Goal: Task Accomplishment & Management: Complete application form

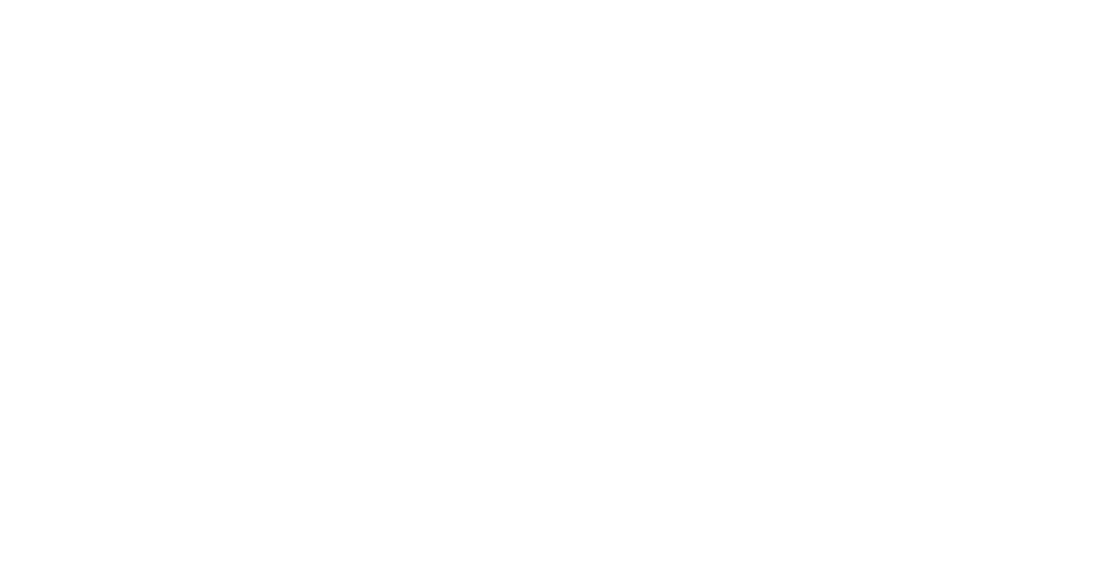
select select
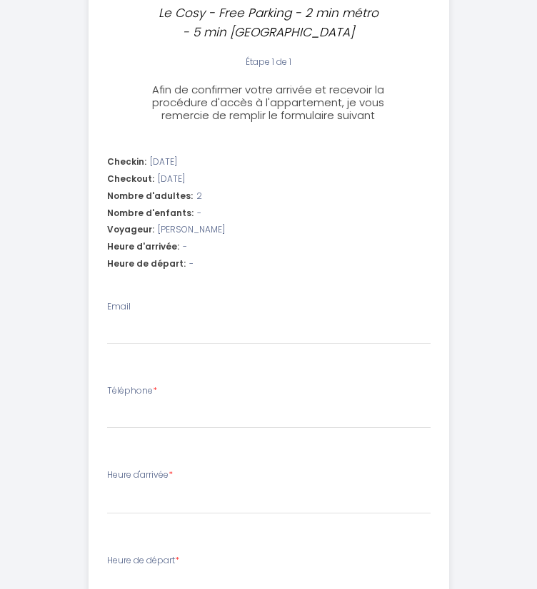
scroll to position [357, 0]
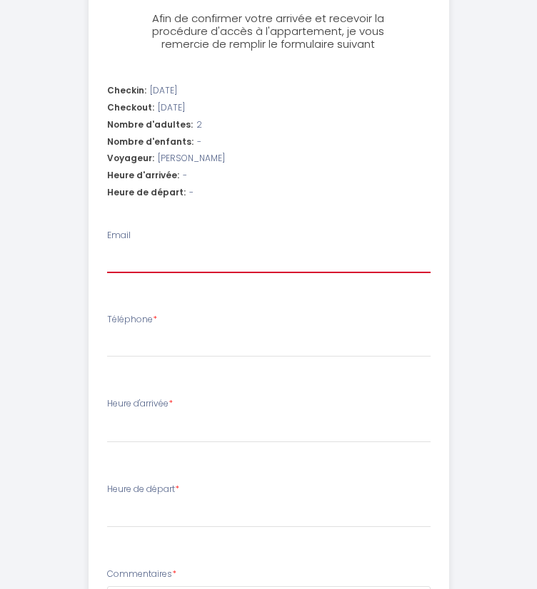
click at [134, 261] on input "Email" at bounding box center [268, 261] width 323 height 26
type input "[EMAIL_ADDRESS][DOMAIN_NAME]"
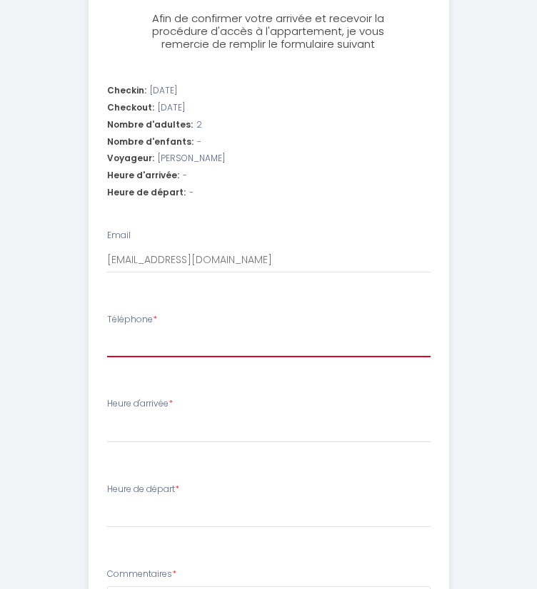
type input "0684455952"
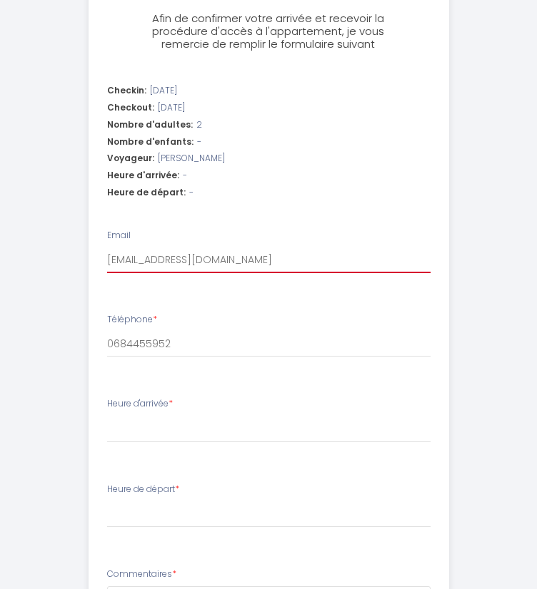
select select
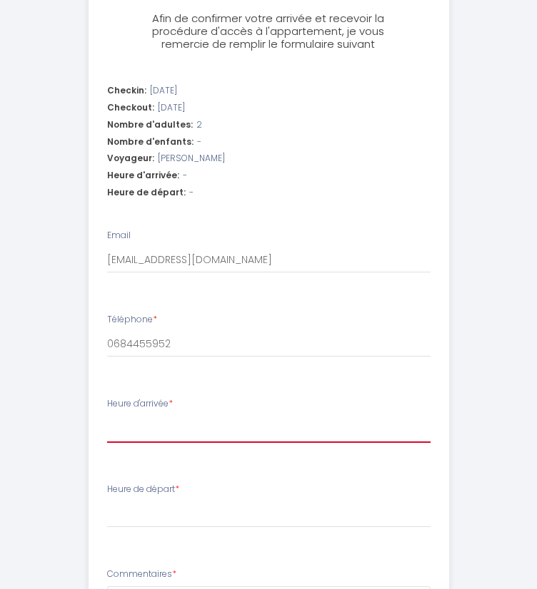
click at [178, 437] on select "16:00 16:30 17:00 17:30 18:00 18:30 19:00 19:30 20:00 20:30 21:00 21:30 22:00 2…" at bounding box center [268, 429] width 323 height 27
select select "17:00"
click at [107, 416] on select "16:00 16:30 17:00 17:30 18:00 18:30 19:00 19:30 20:00 20:30 21:00 21:30 22:00 2…" at bounding box center [268, 429] width 323 height 27
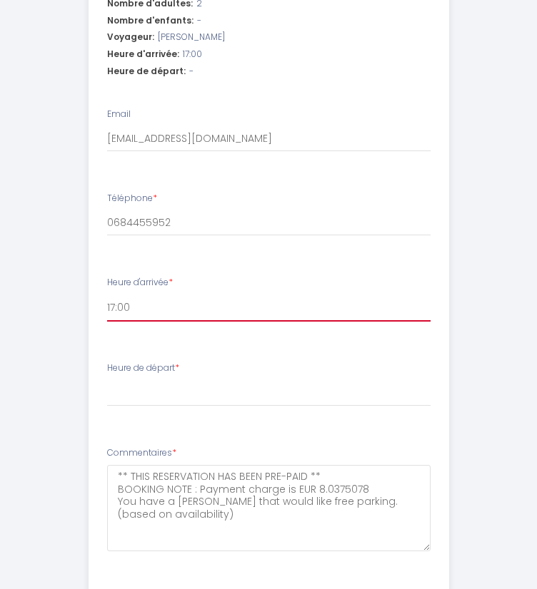
scroll to position [499, 0]
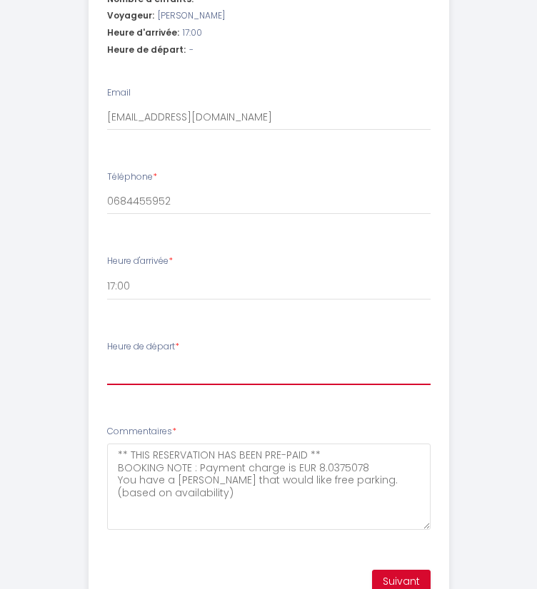
click at [174, 377] on select "00:00 00:30 01:00 01:30 02:00 02:30 03:00 03:30 04:00 04:30 05:00 05:30 06:00 0…" at bounding box center [268, 371] width 323 height 27
select select "08:00"
click at [107, 358] on select "00:00 00:30 01:00 01:30 02:00 02:30 03:00 03:30 04:00 04:30 05:00 05:30 06:00 0…" at bounding box center [268, 371] width 323 height 27
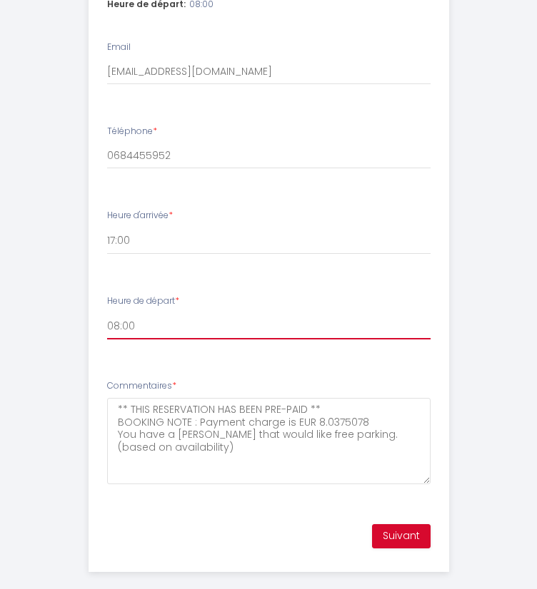
scroll to position [563, 0]
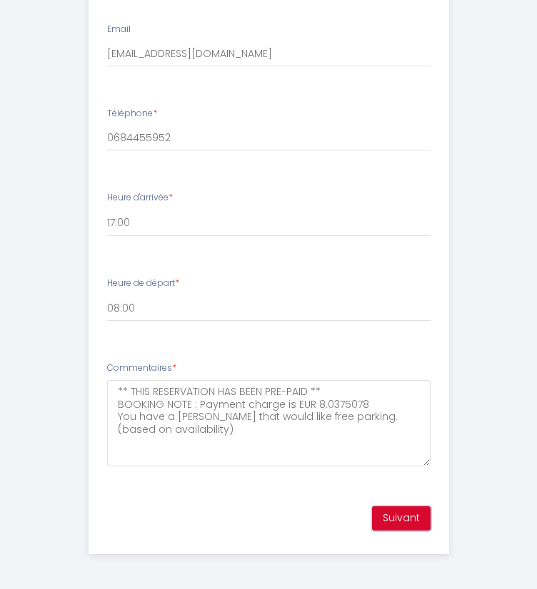
click at [392, 516] on button "Suivant" at bounding box center [401, 519] width 59 height 24
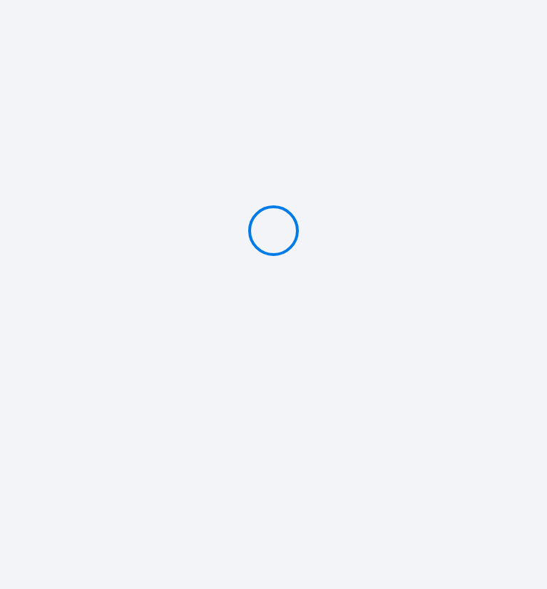
type input "Deposit 300 €"
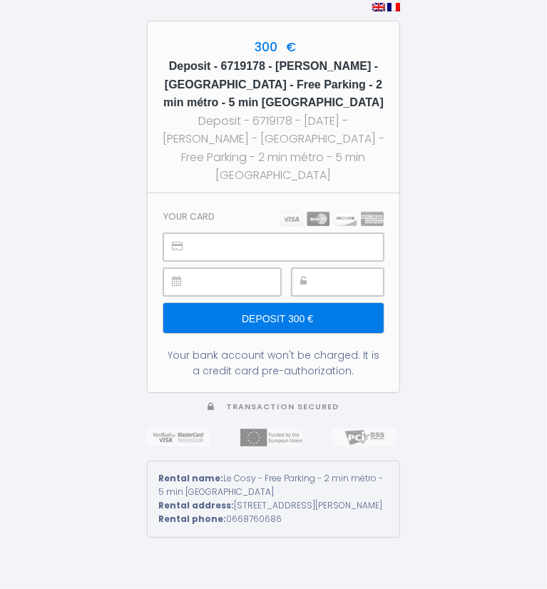
drag, startPoint x: 460, startPoint y: 145, endPoint x: 62, endPoint y: 220, distance: 404.6
click at [62, 220] on div "300 € Deposit - 6719178 - Erwan Varene - Le Cosy - Free Parking - 2 min métro -…" at bounding box center [273, 269] width 547 height 538
click at [295, 303] on input "Deposit 300 €" at bounding box center [273, 318] width 220 height 30
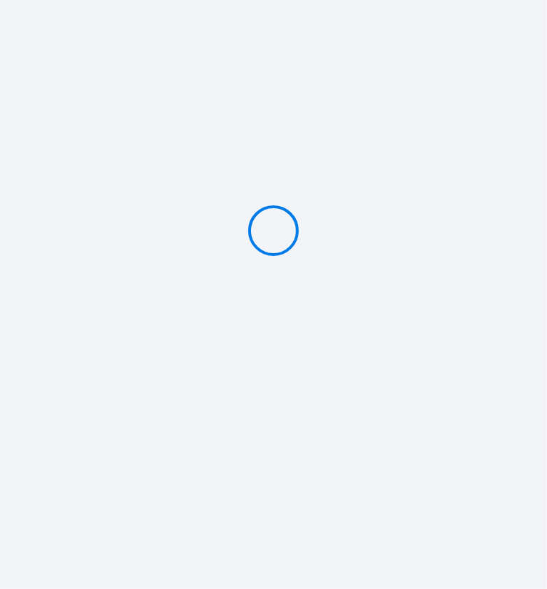
type input "Deposit 300 €"
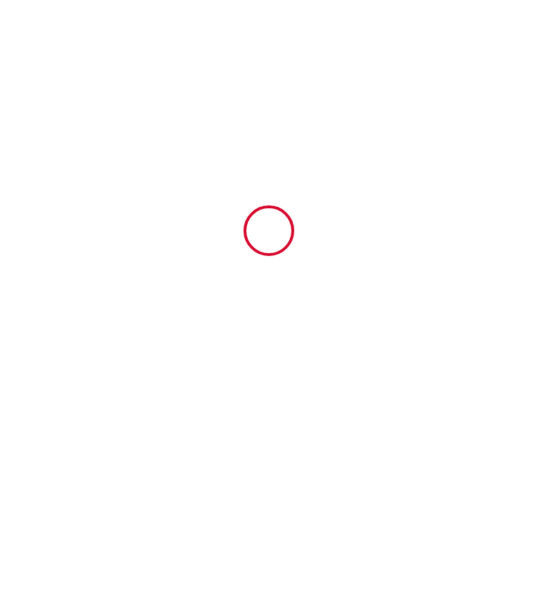
type input "6719178"
type input "Le Cosy - Free Parking - 2 min métro - 5 min [GEOGRAPHIC_DATA]"
type input "[STREET_ADDRESS][PERSON_NAME]"
type input "94220"
type input "Charenton-[GEOGRAPHIC_DATA]"
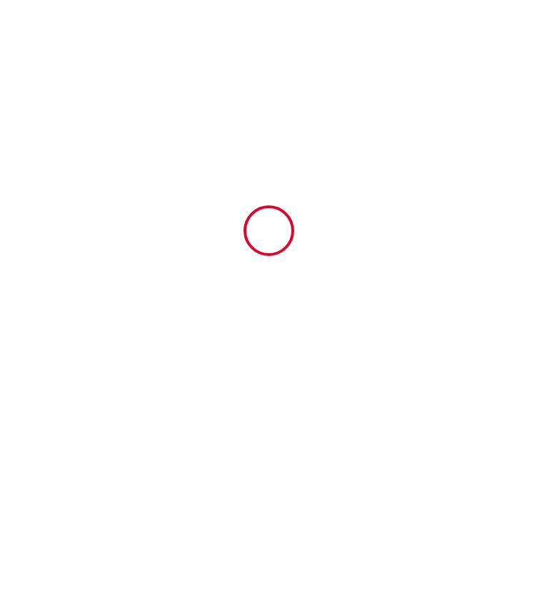
type input "[GEOGRAPHIC_DATA]"
type input "[DATE]"
type input "2"
type input "0"
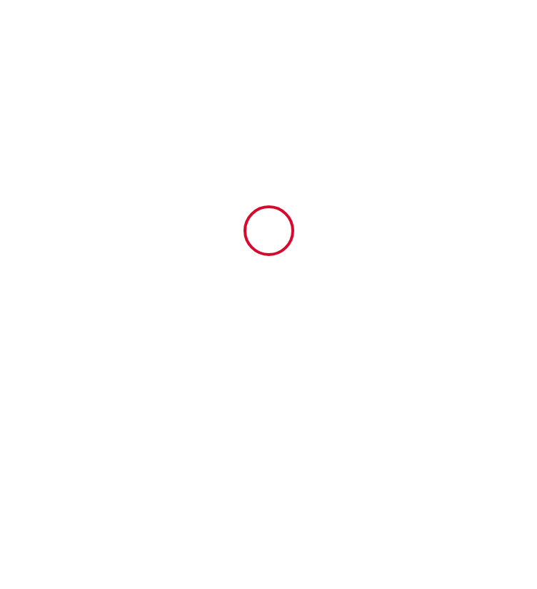
type input "300"
type input "574.11"
type input "SAS"
type input "Homyloc"
type input "[STREET_ADDRESS]"
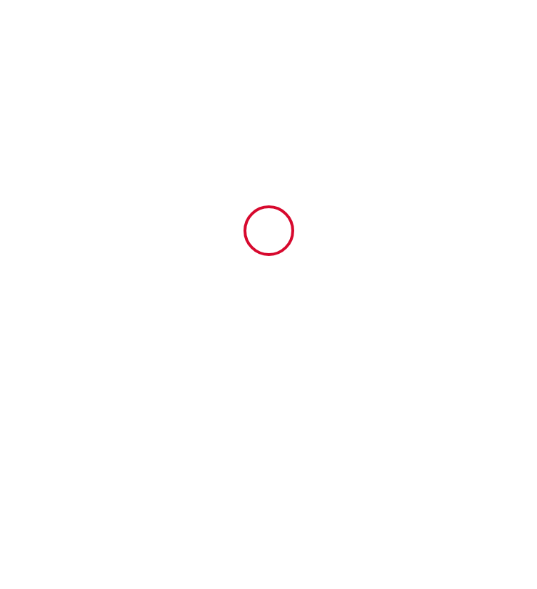
type input "92260"
type input "Fontenay aux roses"
type input "[GEOGRAPHIC_DATA]"
type input "[EMAIL_ADDRESS][DOMAIN_NAME]"
type input "Erwan"
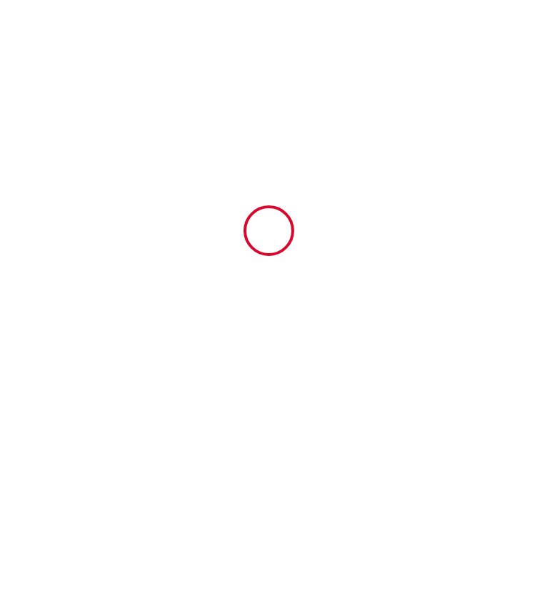
type input "Varene"
type input "."
type input "[EMAIL_ADDRESS][DOMAIN_NAME]"
type input "[PHONE_NUMBER]"
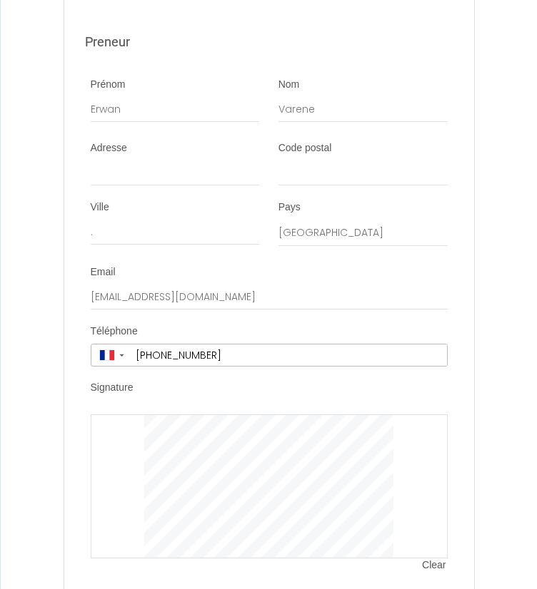
scroll to position [4139, 0]
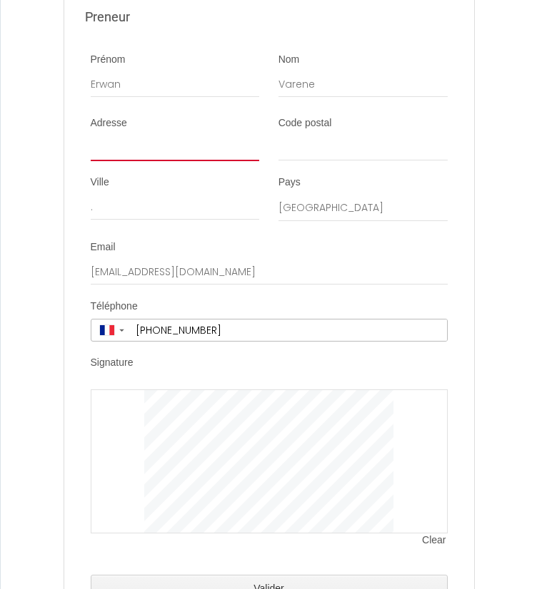
click at [148, 161] on input "Adresse" at bounding box center [175, 149] width 169 height 26
type input "[STREET_ADDRESS]"
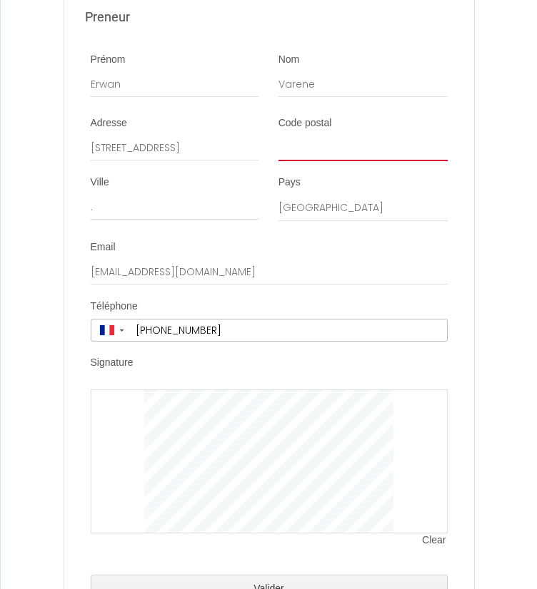
type input "91410"
type input "ST [PERSON_NAME] SOUS DOURDAN"
type input "[EMAIL_ADDRESS][DOMAIN_NAME]"
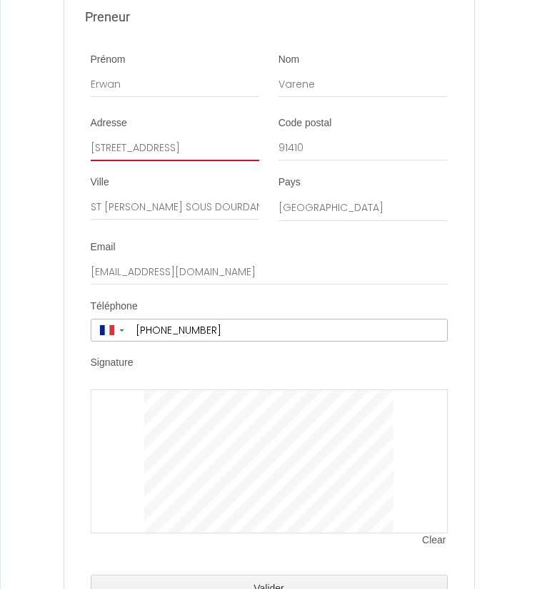
type input "[PHONE_NUMBER]"
click at [231, 342] on div "Téléphone ▼ [GEOGRAPHIC_DATA] (‫[GEOGRAPHIC_DATA]‬‎) +93 [GEOGRAPHIC_DATA] ([GE…" at bounding box center [269, 321] width 357 height 42
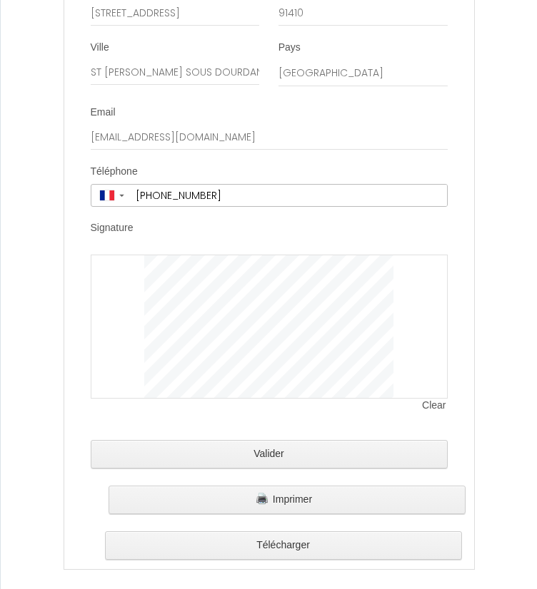
scroll to position [4281, 0]
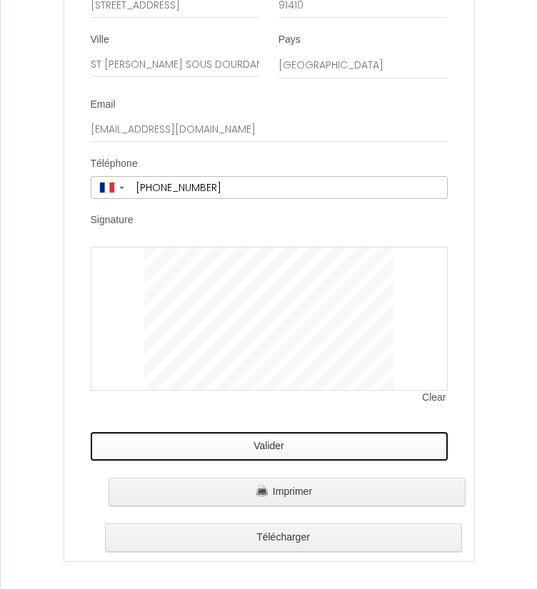
click at [171, 461] on button "Valider" at bounding box center [269, 446] width 357 height 29
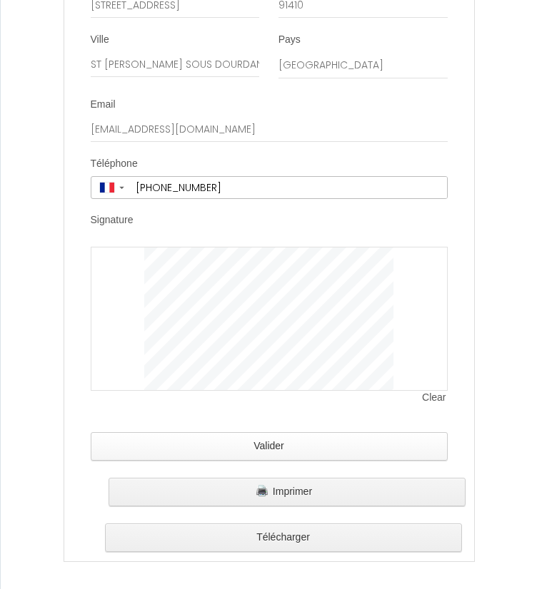
scroll to position [0, 0]
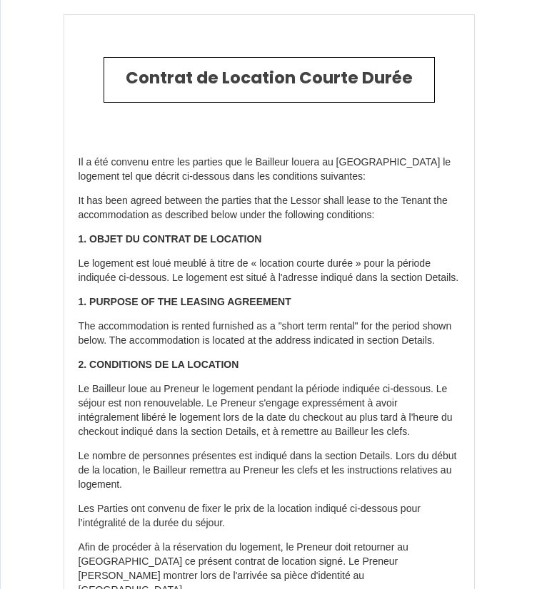
type input "72"
